Goal: Complete application form

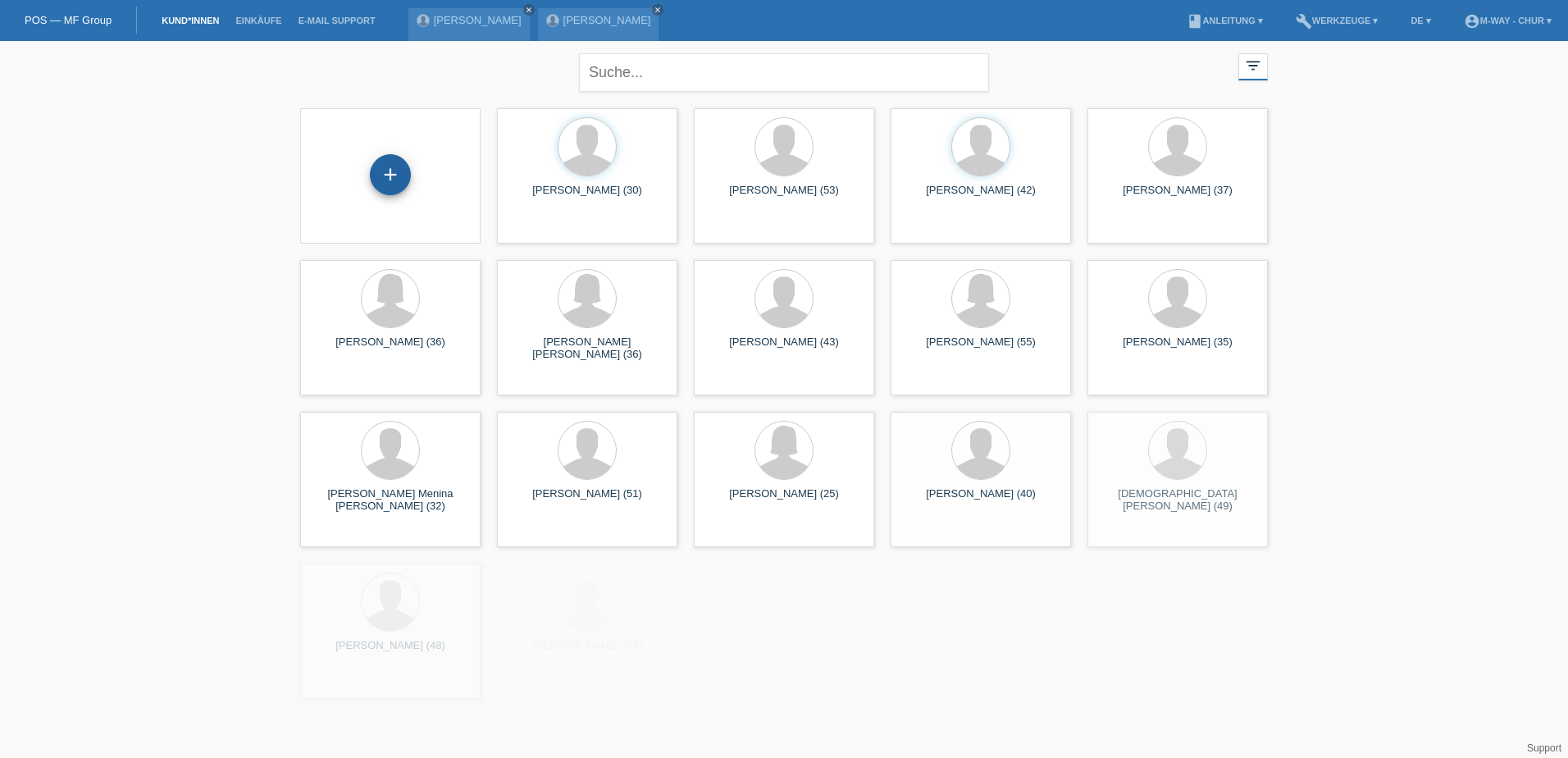
click at [381, 177] on div "+" at bounding box center [391, 175] width 41 height 41
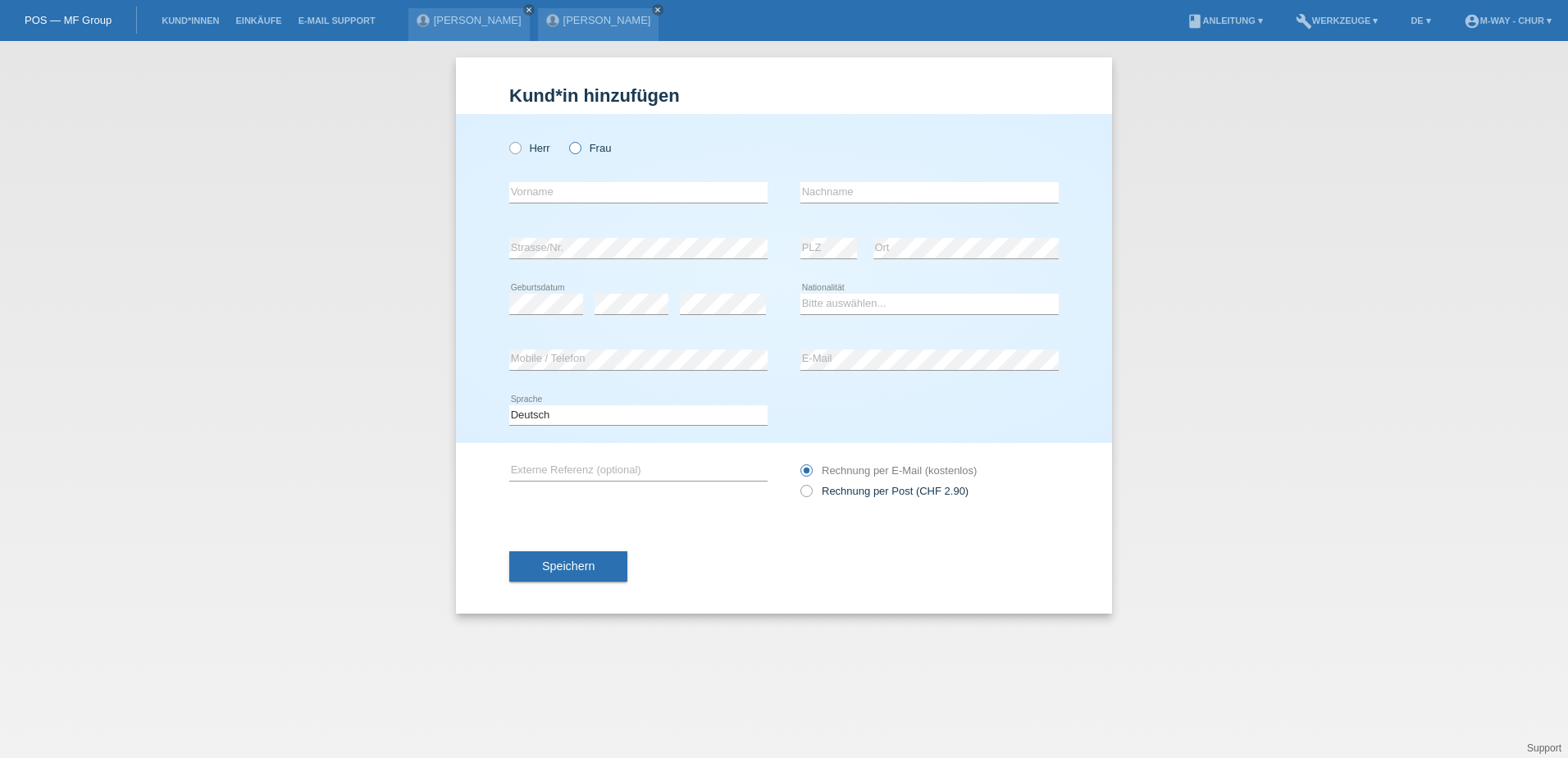
click at [567, 139] on icon at bounding box center [567, 139] width 0 height 0
click at [573, 148] on input "Frau" at bounding box center [574, 146] width 11 height 11
radio input "true"
click at [568, 191] on input "text" at bounding box center [638, 192] width 258 height 21
type input "[PERSON_NAME]"
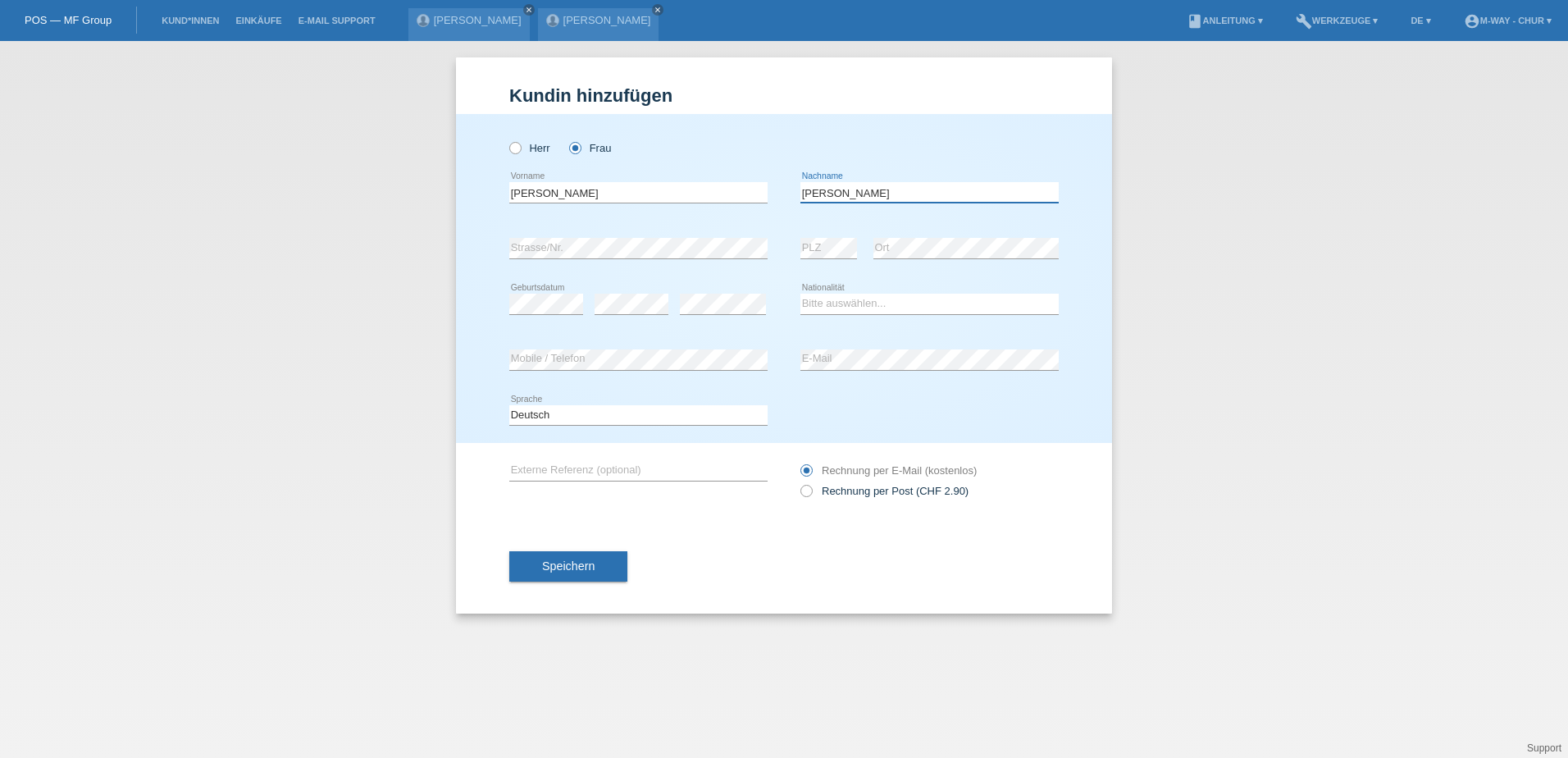
type input "[PERSON_NAME]"
click at [827, 302] on select "Bitte auswählen... Schweiz Deutschland Liechtenstein Österreich ------------ Af…" at bounding box center [929, 304] width 258 height 20
select select "CH"
click at [800, 294] on select "Bitte auswählen... Schweiz Deutschland Liechtenstein Österreich ------------ Af…" at bounding box center [929, 304] width 258 height 20
click at [525, 565] on button "Speichern" at bounding box center [568, 567] width 118 height 31
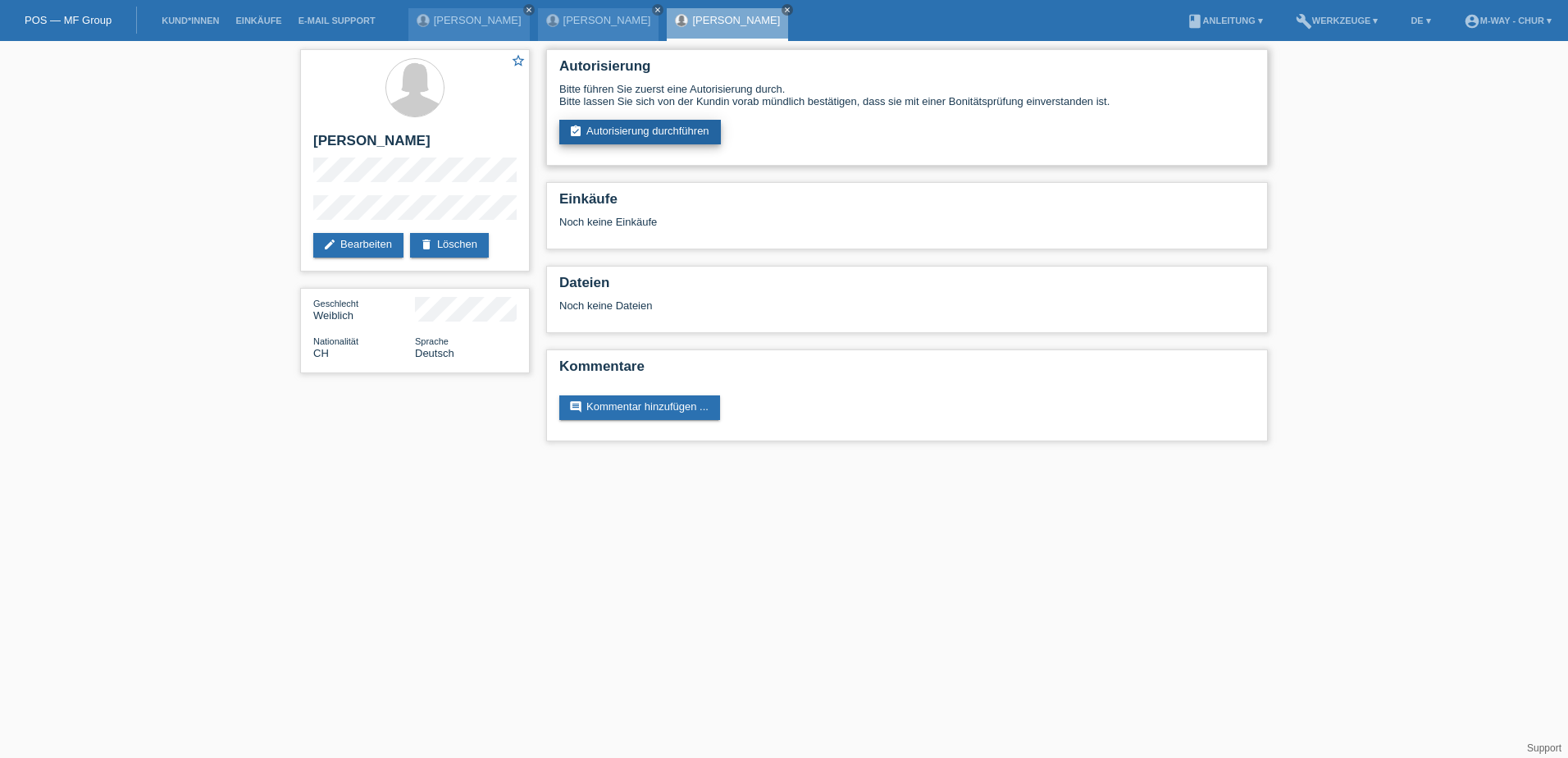
click at [645, 136] on link "assignment_turned_in Autorisierung durchführen" at bounding box center [640, 132] width 161 height 25
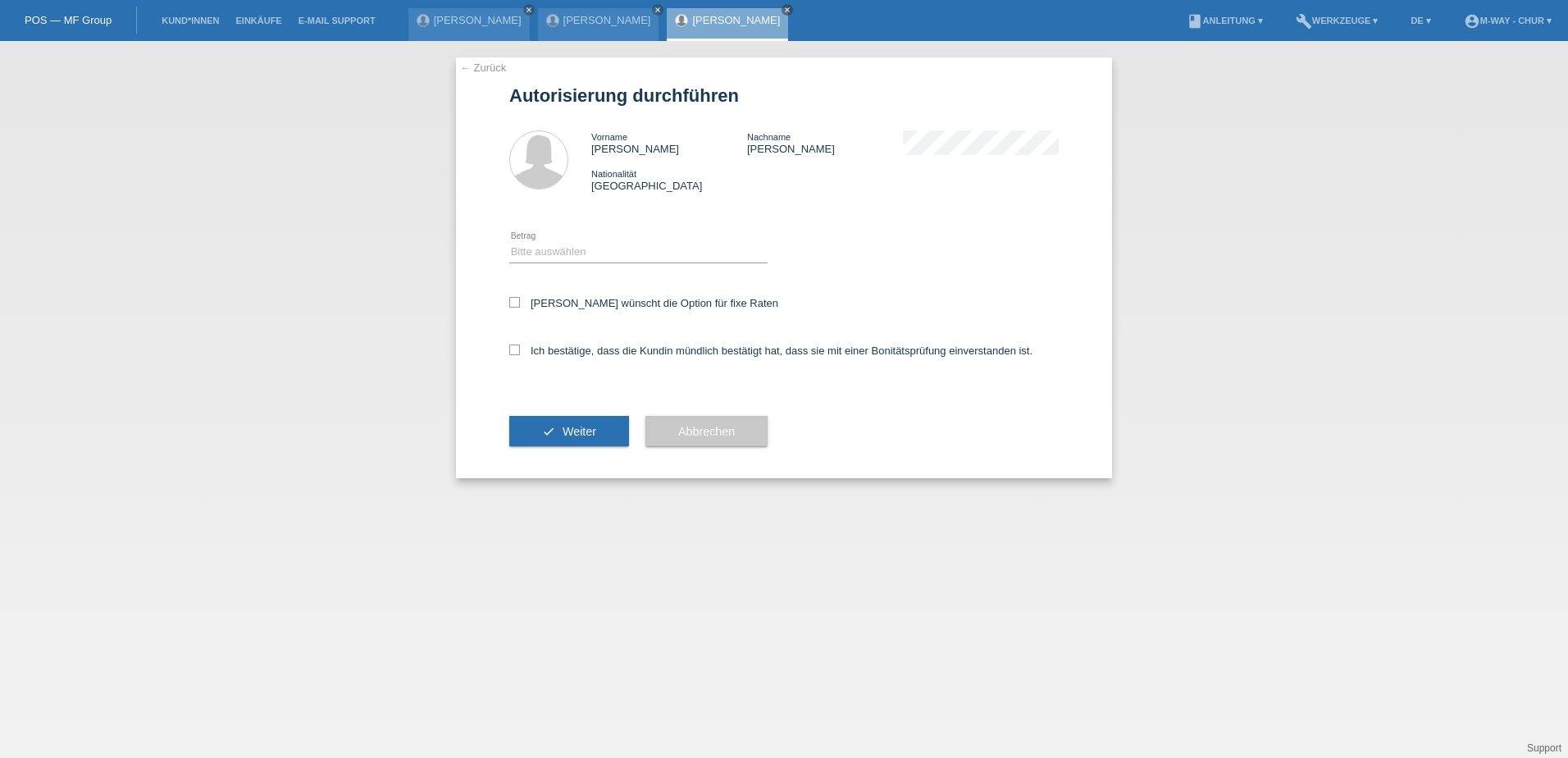
click at [589, 267] on div "Bitte auswählen CHF 1.00 - CHF 499.00 CHF 500.00 - CHF 1'999.00 CHF 2'000.00 - …" at bounding box center [638, 252] width 258 height 55
click at [595, 252] on select "Bitte auswählen CHF 1.00 - CHF 499.00 CHF 500.00 - CHF 1'999.00 CHF 2'000.00 - …" at bounding box center [638, 252] width 258 height 20
select select "3"
click at [509, 242] on select "Bitte auswählen CHF 1.00 - CHF 499.00 CHF 500.00 - CHF 1'999.00 CHF 2'000.00 - …" at bounding box center [638, 252] width 258 height 20
click at [519, 302] on icon at bounding box center [514, 302] width 11 height 11
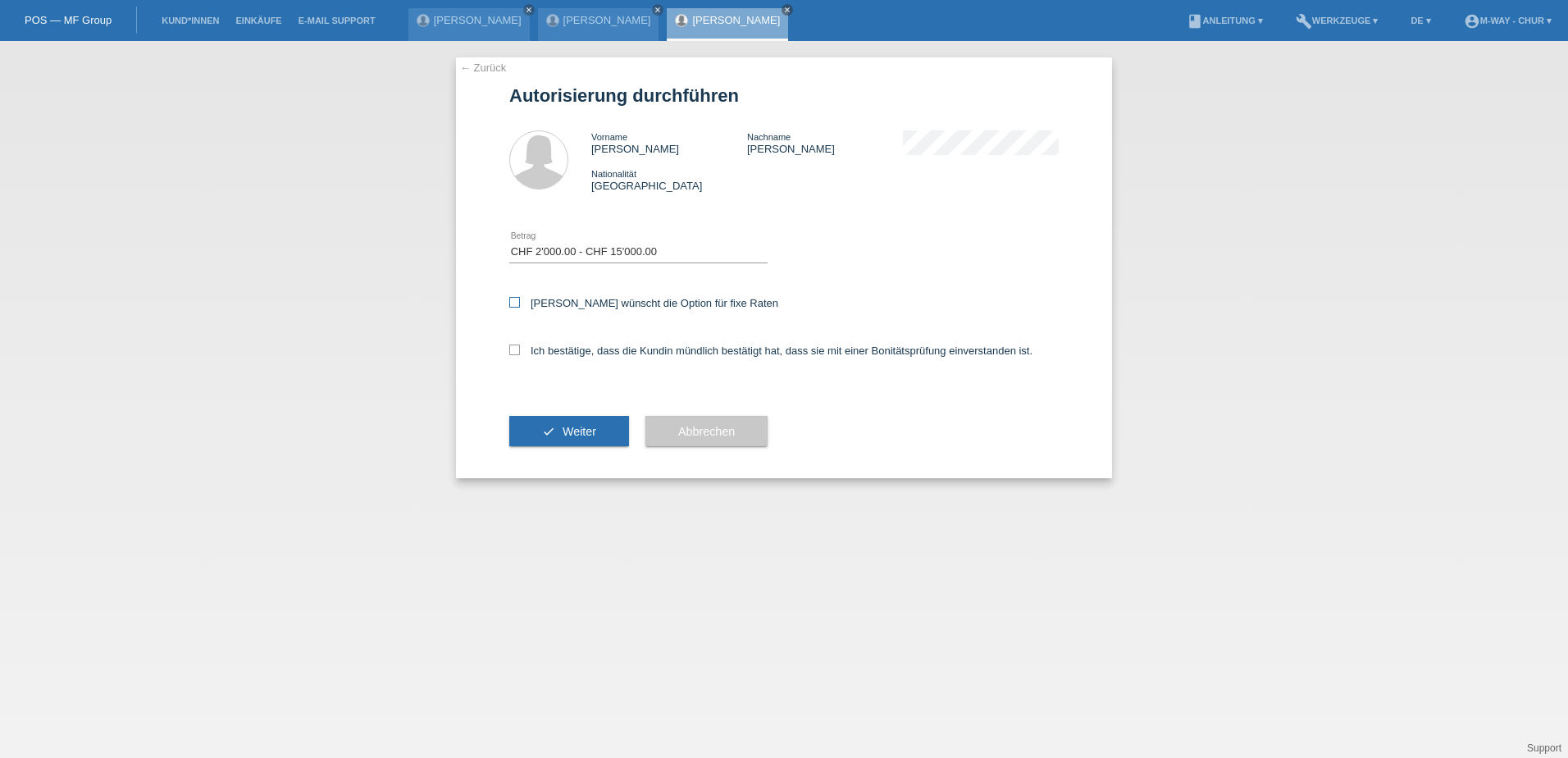
click at [519, 302] on input "Kundin wünscht die Option für fixe Raten" at bounding box center [514, 302] width 11 height 11
checkbox input "true"
click at [517, 345] on icon at bounding box center [514, 349] width 11 height 11
click at [517, 345] on input "Ich bestätige, dass die Kundin mündlich bestätigt hat, dass sie mit einer Bonit…" at bounding box center [514, 349] width 11 height 11
checkbox input "true"
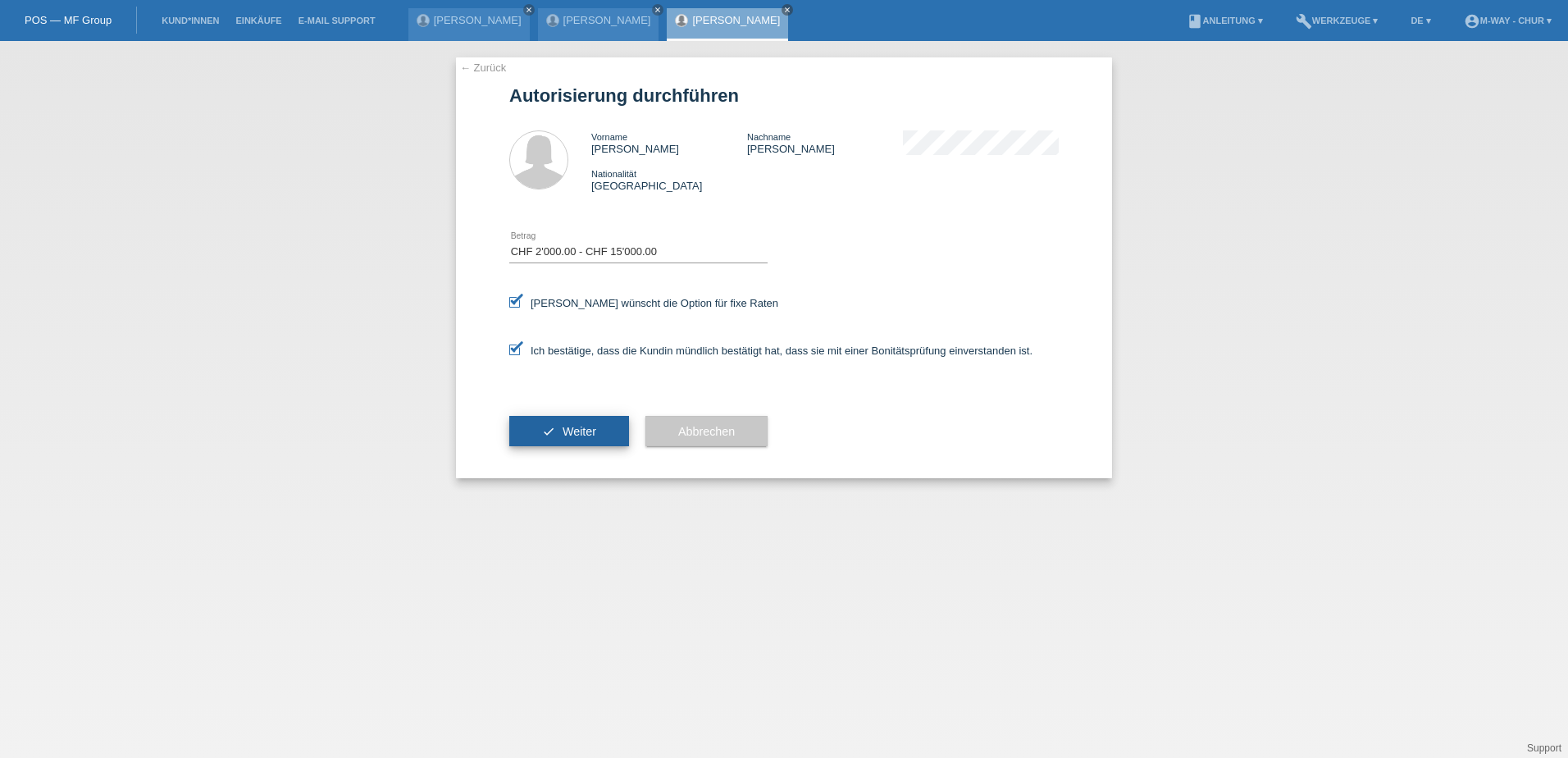
click at [573, 434] on span "Weiter" at bounding box center [579, 431] width 34 height 13
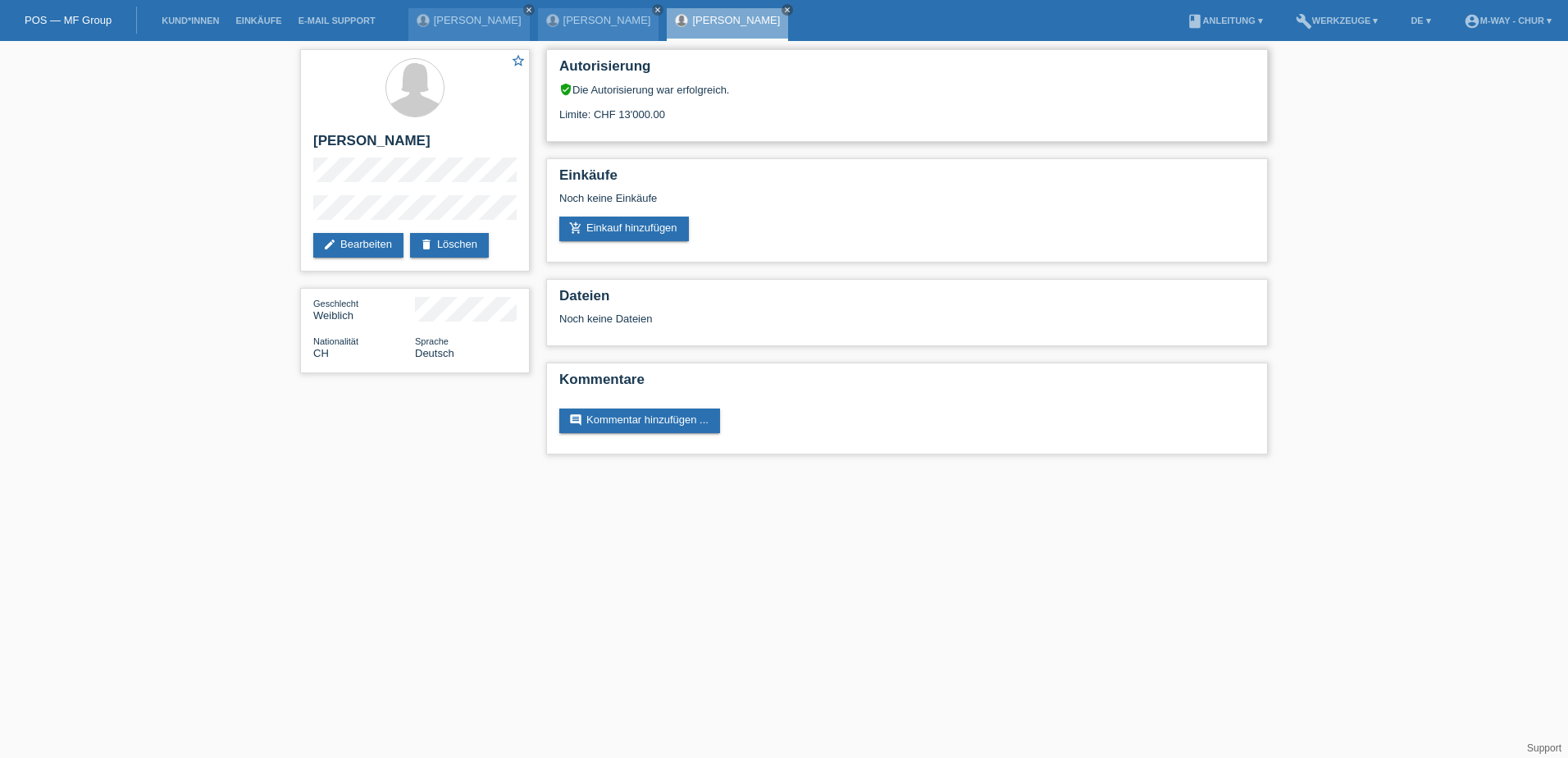
drag, startPoint x: 618, startPoint y: 114, endPoint x: 720, endPoint y: 108, distance: 102.2
click at [720, 108] on div "Limite: CHF 13'000.00" at bounding box center [907, 108] width 695 height 25
